Goal: Information Seeking & Learning: Learn about a topic

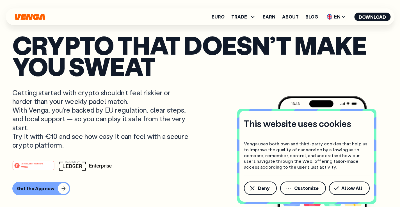
click at [185, 68] on p "Crypto that doesn’t make you sweat" at bounding box center [199, 55] width 375 height 43
click at [345, 189] on span "Allow All" at bounding box center [351, 188] width 21 height 4
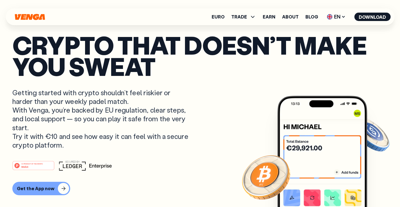
click at [232, 102] on article "Crypto that doesn’t make you sweat Getting started with crypto shouldn’t feel r…" at bounding box center [199, 114] width 375 height 161
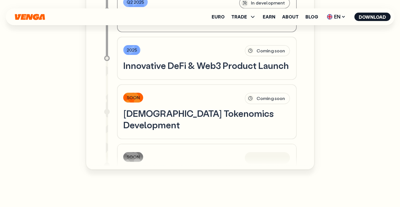
scroll to position [1649, 0]
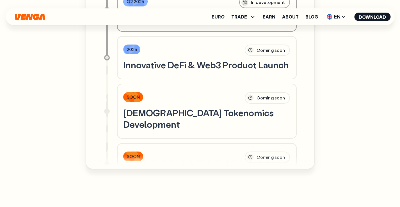
click at [340, 104] on div "Our Roadmap We’ve launched — and we’re just getting started. From new features …" at bounding box center [200, 77] width 400 height 524
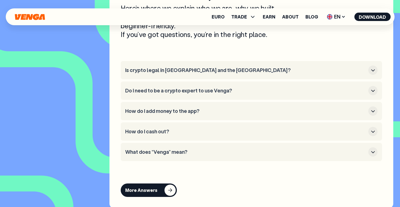
click at [348, 75] on button "Is crypto legal in [GEOGRAPHIC_DATA] and the [GEOGRAPHIC_DATA]?" at bounding box center [251, 70] width 252 height 9
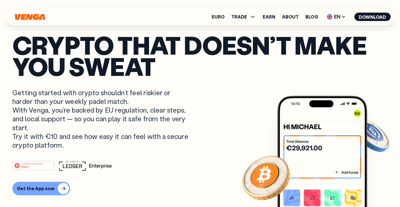
scroll to position [76, 0]
click at [271, 17] on link "Earn" at bounding box center [269, 17] width 13 height 4
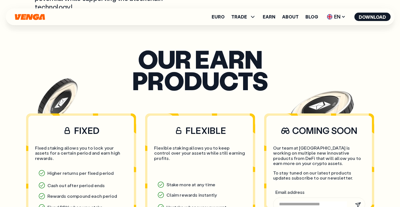
scroll to position [351, 0]
